Goal: Complete application form

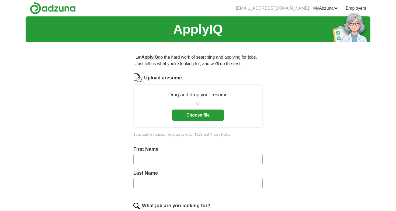
click at [197, 114] on button "Choose file" at bounding box center [198, 115] width 52 height 11
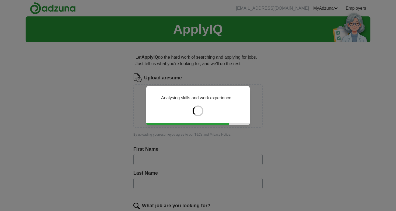
click at [153, 164] on div "Analysing skills and work experience..." at bounding box center [198, 105] width 396 height 211
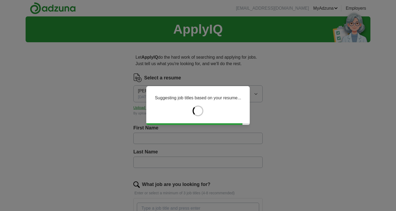
type input "*****"
type input "********"
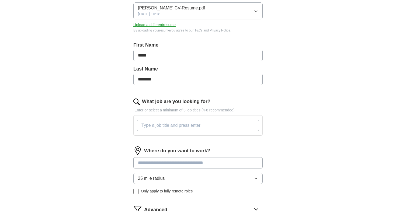
scroll to position [112, 0]
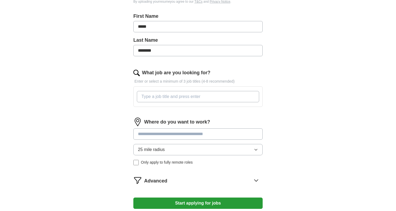
click at [223, 93] on input "What job are you looking for?" at bounding box center [198, 96] width 122 height 11
type input "research"
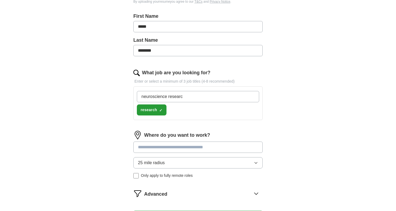
type input "neuroscience research"
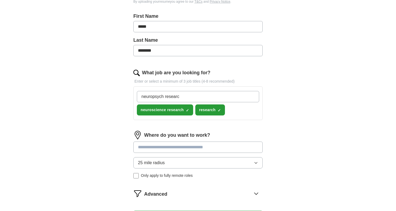
type input "neuropsych research"
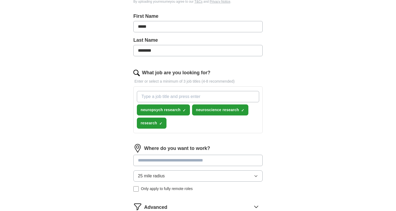
click at [290, 135] on div "ApplyIQ Let ApplyIQ do the hard work of searching and applying for jobs. Just t…" at bounding box center [198, 77] width 345 height 345
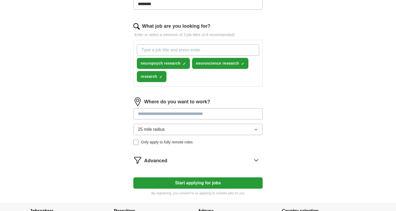
scroll to position [163, 0]
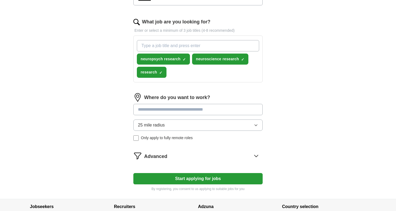
click at [233, 113] on input at bounding box center [197, 109] width 129 height 11
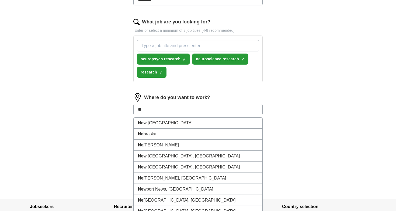
type input "***"
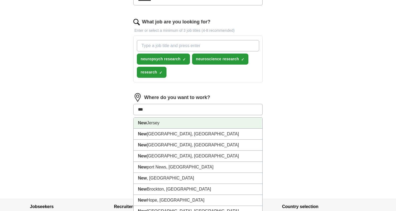
click at [184, 127] on li "[GEOGRAPHIC_DATA]" at bounding box center [198, 123] width 129 height 11
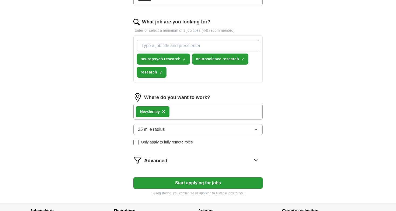
click at [235, 113] on div "New Jersey ×" at bounding box center [197, 112] width 129 height 16
click at [227, 110] on div "New Jersey ×" at bounding box center [197, 112] width 129 height 16
click at [188, 112] on div "New Jersey ×" at bounding box center [197, 112] width 129 height 16
click at [170, 133] on button "25 mile radius" at bounding box center [197, 129] width 129 height 11
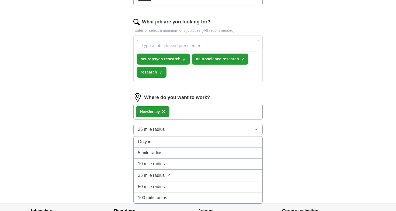
click at [165, 185] on div "50 mile radius" at bounding box center [198, 187] width 120 height 6
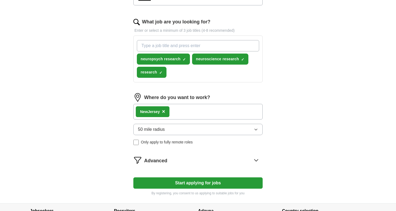
click at [164, 114] on span "×" at bounding box center [163, 112] width 3 height 6
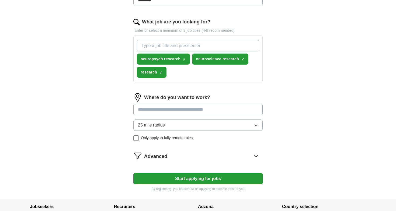
click at [164, 110] on input at bounding box center [197, 109] width 129 height 11
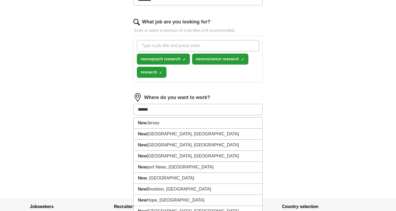
type input "*******"
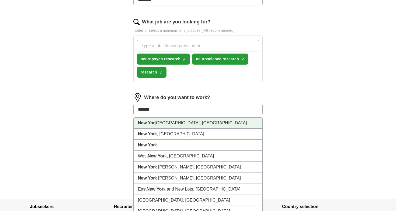
click at [168, 121] on li "[GEOGRAPHIC_DATA], [GEOGRAPHIC_DATA]" at bounding box center [198, 123] width 129 height 11
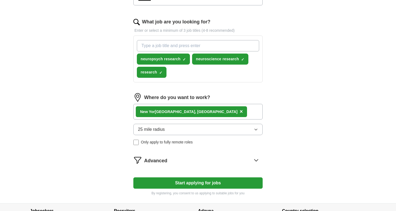
click at [168, 134] on button "25 mile radius" at bounding box center [197, 129] width 129 height 11
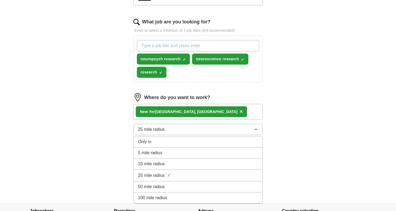
click at [156, 185] on span "50 mile radius" at bounding box center [151, 187] width 27 height 6
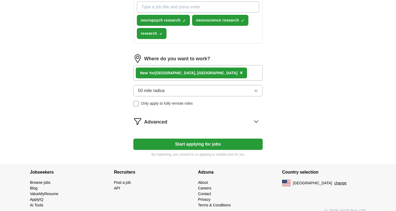
scroll to position [204, 0]
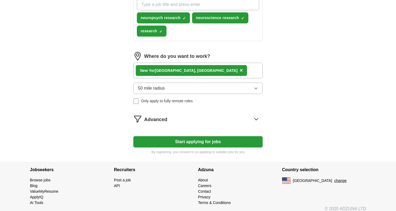
click at [165, 142] on button "Start applying for jobs" at bounding box center [197, 141] width 129 height 11
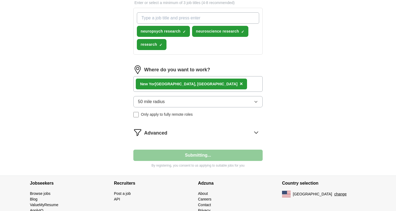
select select "**"
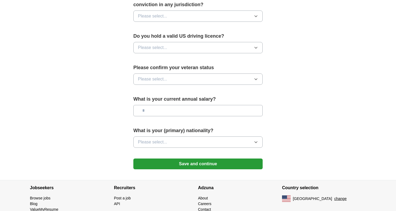
scroll to position [343, 0]
